Goal: Task Accomplishment & Management: Manage account settings

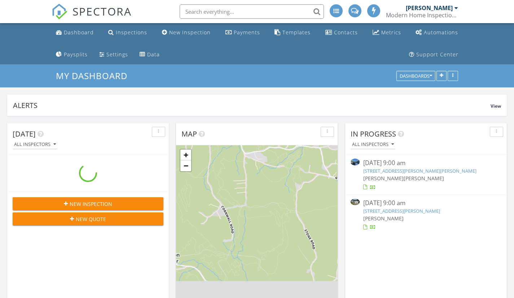
scroll to position [173, 162]
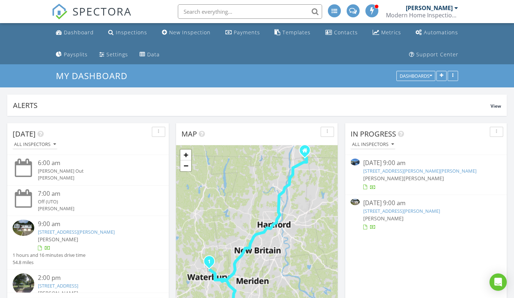
click at [440, 8] on div "[PERSON_NAME]" at bounding box center [429, 7] width 47 height 7
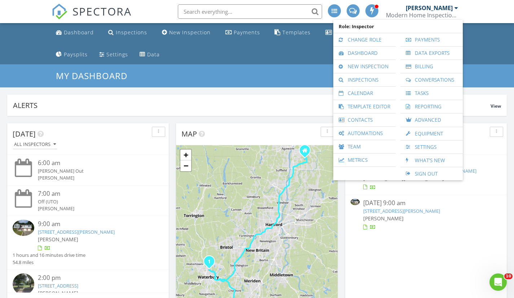
scroll to position [0, 0]
click at [362, 37] on link "Change Role" at bounding box center [364, 39] width 55 height 13
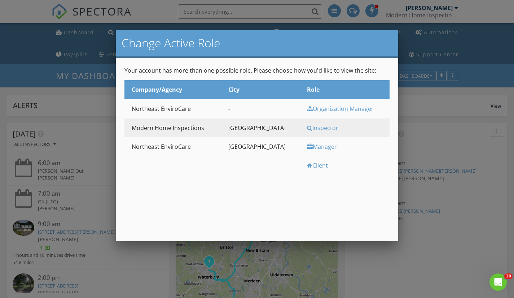
click at [312, 149] on div "Manager" at bounding box center [347, 147] width 81 height 8
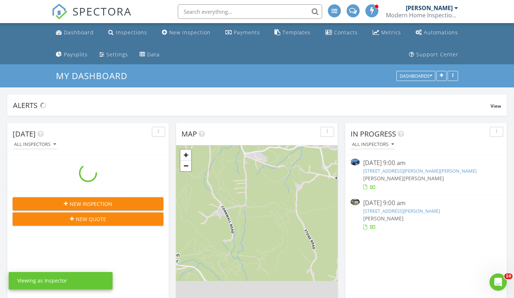
scroll to position [173, 162]
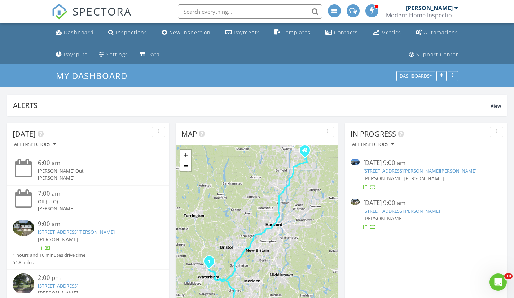
click at [442, 16] on div "Modern Home Inspections" at bounding box center [422, 15] width 72 height 7
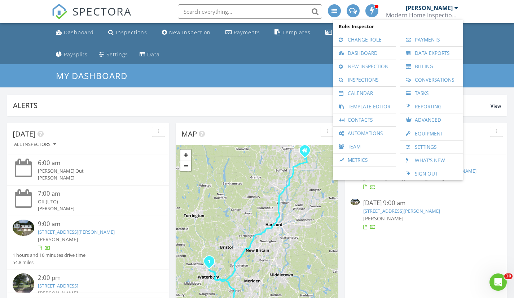
click at [368, 35] on link "Change Role" at bounding box center [364, 39] width 55 height 13
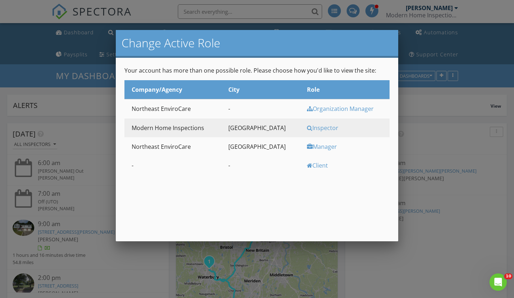
click at [307, 149] on div "Manager" at bounding box center [347, 147] width 81 height 8
